Goal: Information Seeking & Learning: Check status

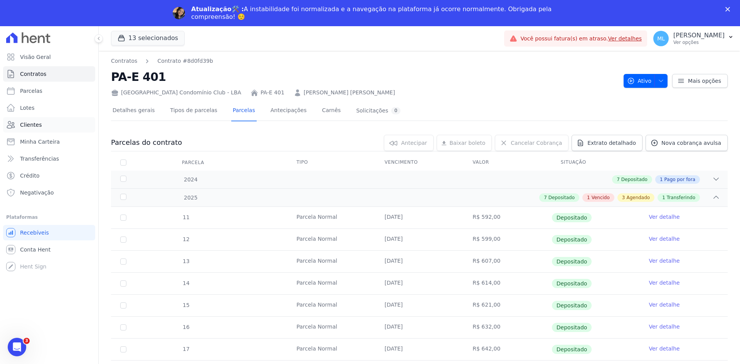
scroll to position [157, 0]
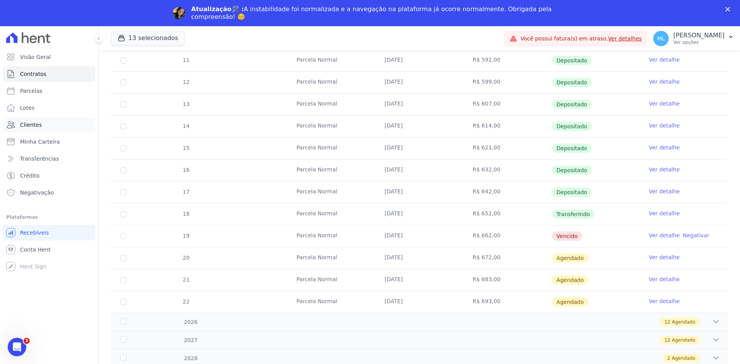
click at [54, 127] on link "Clientes" at bounding box center [49, 124] width 92 height 15
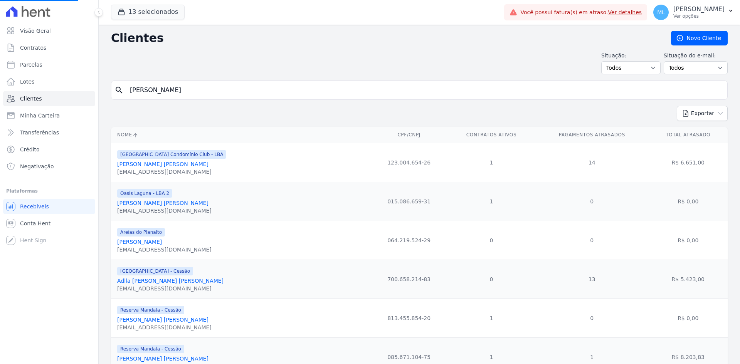
click at [170, 96] on input "[PERSON_NAME]" at bounding box center [424, 90] width 599 height 15
type input "[PERSON_NAME]"
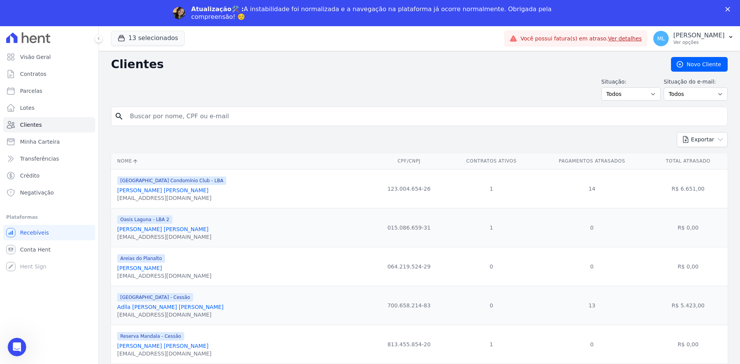
click at [178, 125] on div "search" at bounding box center [419, 116] width 617 height 19
click at [180, 119] on input "search" at bounding box center [424, 116] width 599 height 15
type input "[PERSON_NAME]"
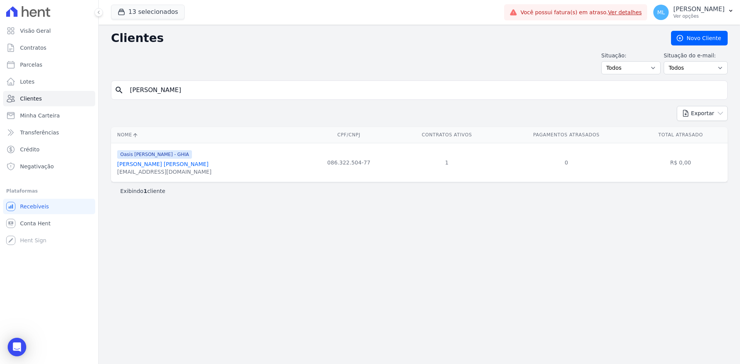
click at [169, 161] on td "Oasis [PERSON_NAME] - GHIA [PERSON_NAME] [PERSON_NAME] [EMAIL_ADDRESS][DOMAIN_N…" at bounding box center [207, 162] width 192 height 39
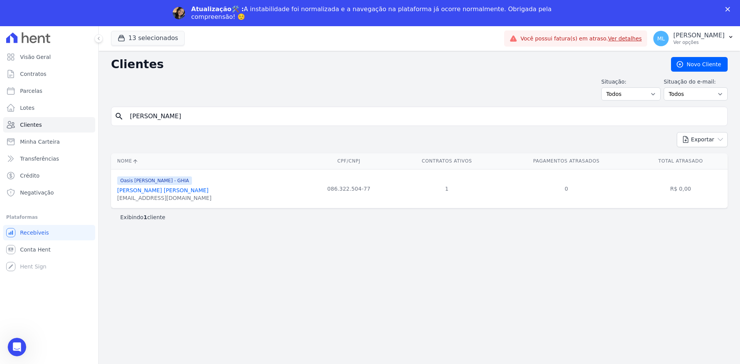
click at [160, 190] on link "[PERSON_NAME] [PERSON_NAME]" at bounding box center [162, 190] width 91 height 6
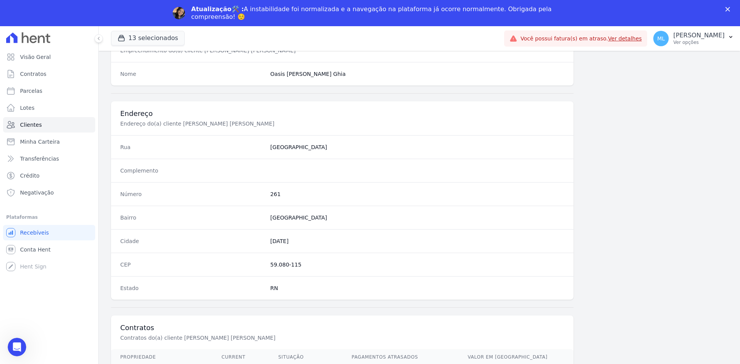
scroll to position [357, 0]
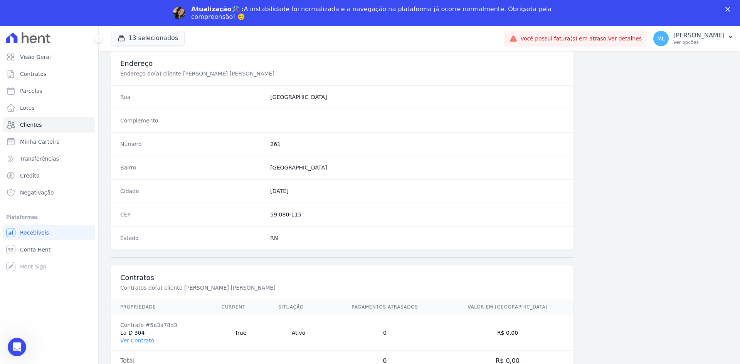
click at [142, 337] on td "Contrato #5e3a78d3 La-D 304 Ver Contrato" at bounding box center [161, 333] width 101 height 36
click at [142, 339] on link "Ver Contrato" at bounding box center [137, 341] width 34 height 6
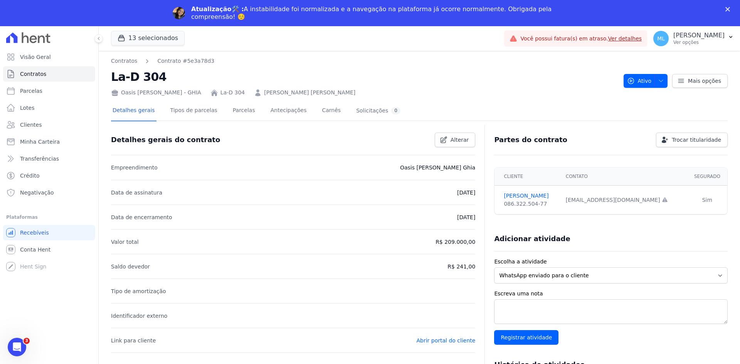
click at [283, 93] on link "[PERSON_NAME] [PERSON_NAME]" at bounding box center [309, 93] width 91 height 8
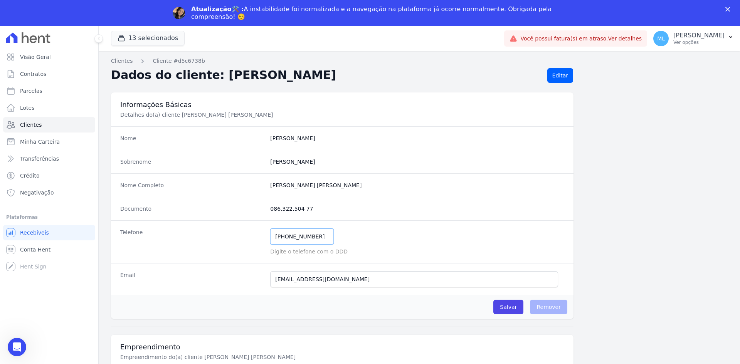
drag, startPoint x: 313, startPoint y: 239, endPoint x: 237, endPoint y: 233, distance: 76.2
click at [237, 233] on div "Telefone [PHONE_NUMBER] Mensagem de SMS ainda não enviada.. Mensagem de [PERSON…" at bounding box center [342, 242] width 463 height 43
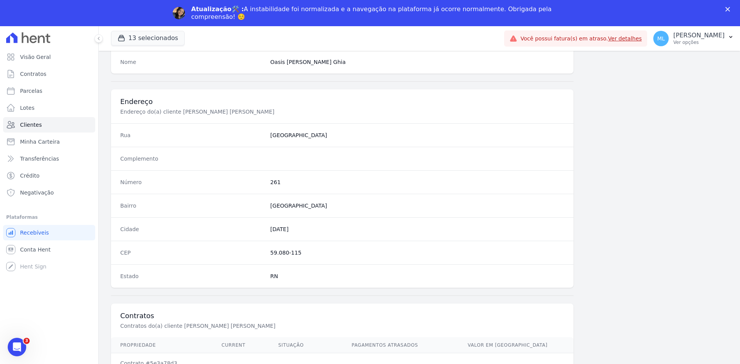
scroll to position [357, 0]
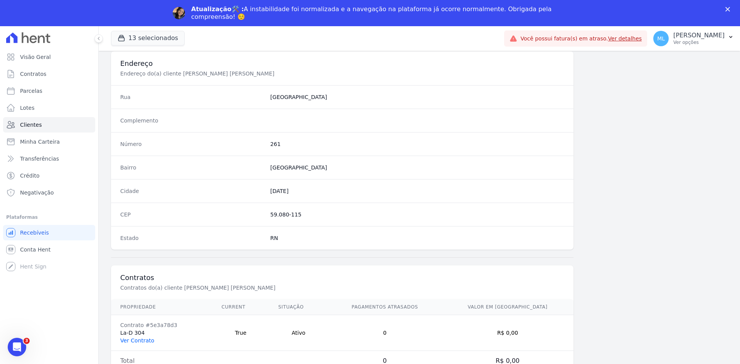
click at [150, 339] on link "Ver Contrato" at bounding box center [137, 341] width 34 height 6
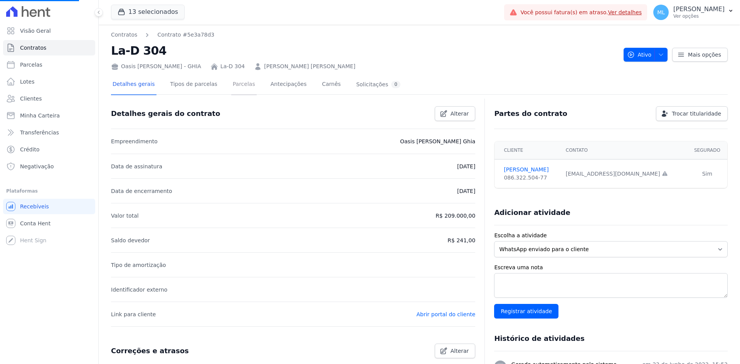
click at [237, 86] on link "Parcelas" at bounding box center [243, 85] width 25 height 20
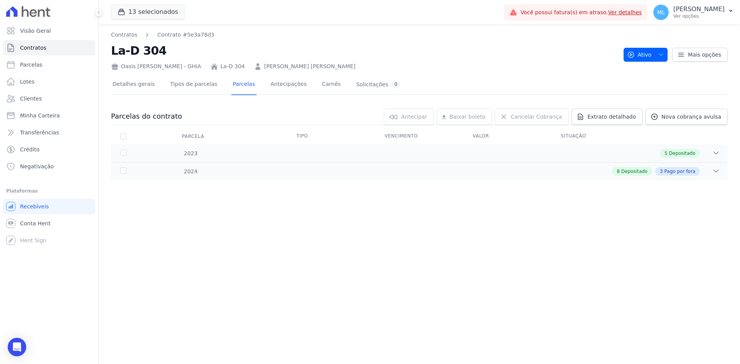
click at [231, 180] on div "2024 8 Depositado 3 Pago por fora" at bounding box center [419, 171] width 617 height 18
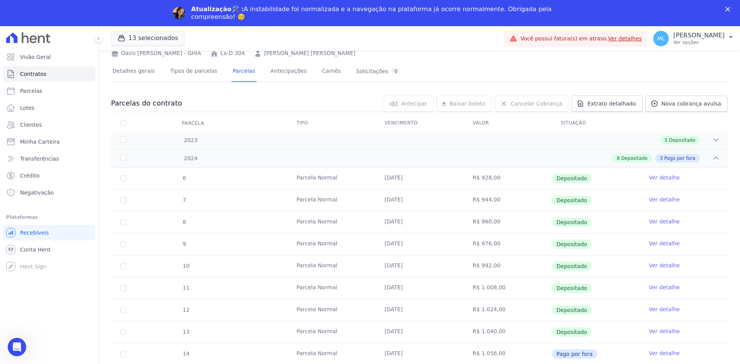
scroll to position [81, 0]
